Goal: Information Seeking & Learning: Check status

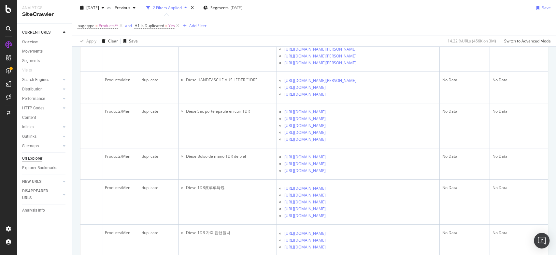
scroll to position [92, 0]
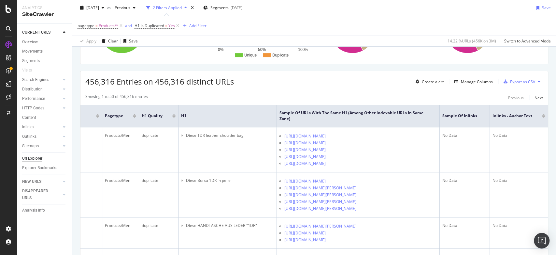
click at [58, 227] on div "CURRENT URLS Overview Movements Segments Visits Search Engines Top Charts Segme…" at bounding box center [44, 139] width 55 height 231
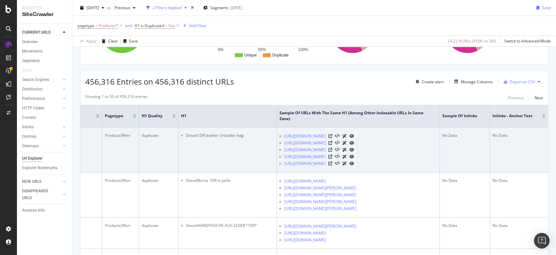
drag, startPoint x: 278, startPoint y: 131, endPoint x: 395, endPoint y: 135, distance: 117.4
click at [395, 135] on td "https://www.luisaviaroma.com/en-ca/p/diesel/men/82I-1W1011 https://www.luisavia…" at bounding box center [358, 149] width 163 height 45
copy link "https://www.luisaviaroma.com/en-ca/p/diesel/men/82I-1W1011"
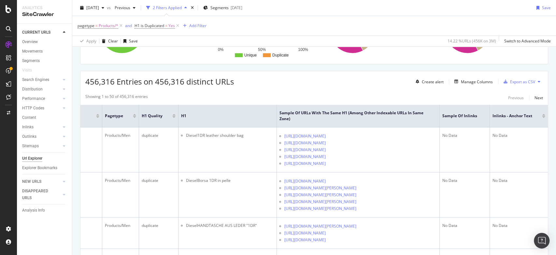
click at [392, 81] on div "456,316 Entries on 456,316 distinct URLs Create alert Manage Columns Export as …" at bounding box center [314, 79] width 468 height 16
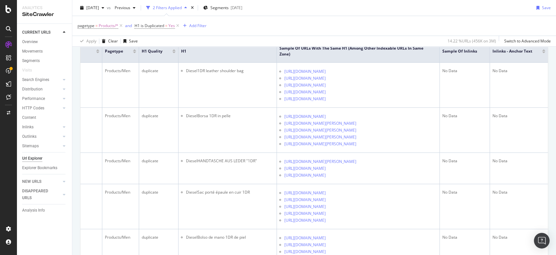
scroll to position [0, 0]
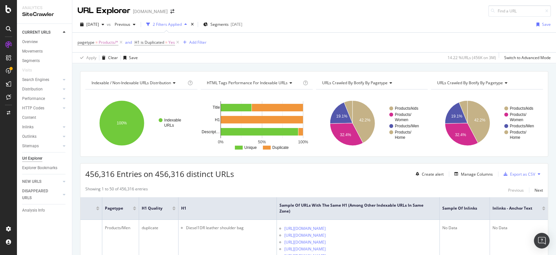
click at [542, 207] on div at bounding box center [543, 207] width 3 height 2
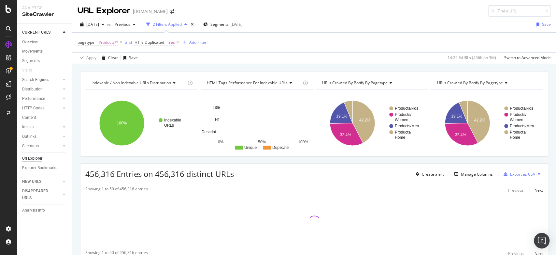
scroll to position [29, 0]
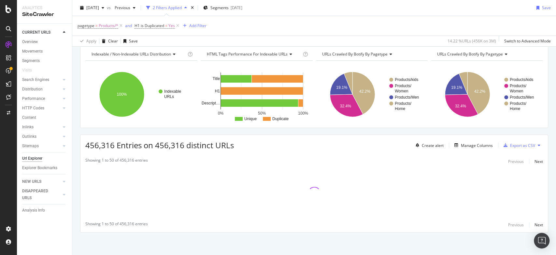
click at [493, 10] on div "2025 Aug. 18th vs Previous 2 Filters Applied Segments 2025-03-25 Save" at bounding box center [314, 9] width 484 height 13
